Goal: Transaction & Acquisition: Purchase product/service

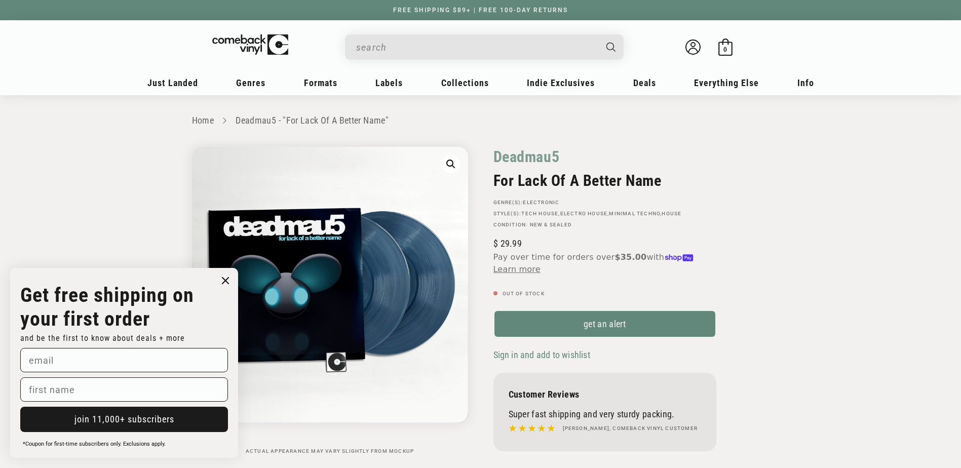
click at [365, 48] on input "When autocomplete results are available use up and down arrows to review and en…" at bounding box center [476, 47] width 240 height 21
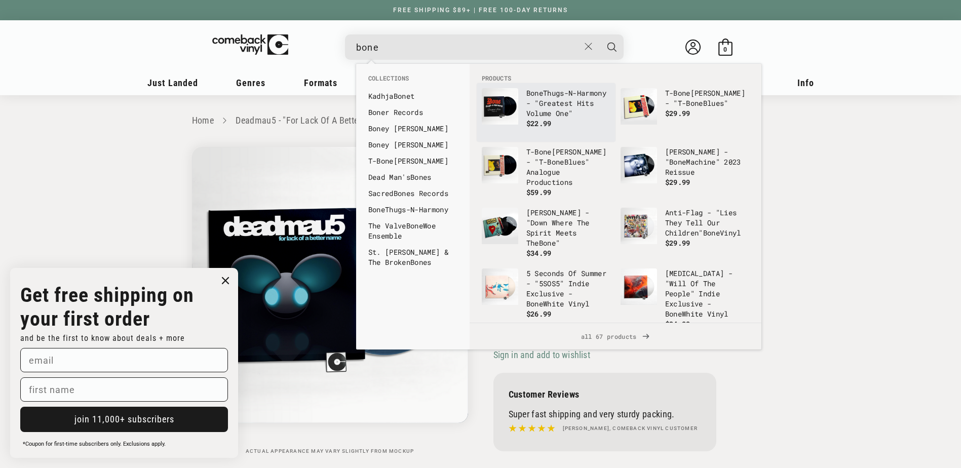
type input "bone"
click at [536, 97] on b "Bone" at bounding box center [534, 93] width 17 height 10
